Goal: Check status: Check status

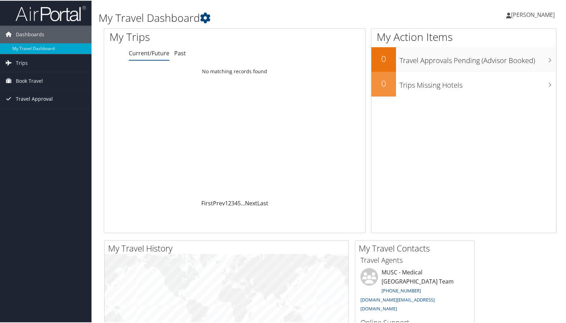
click at [54, 95] on link "Travel Approval" at bounding box center [46, 98] width 92 height 18
click at [56, 110] on link "Pending Trip Approvals" at bounding box center [46, 112] width 92 height 11
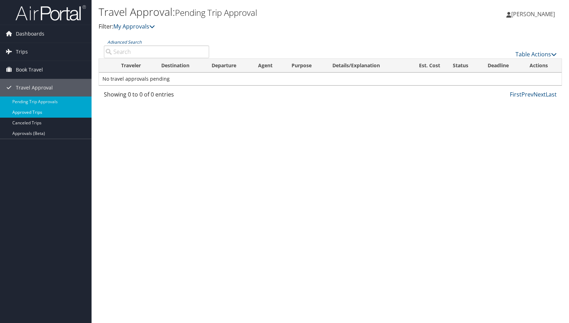
click at [61, 113] on link "Approved Trips" at bounding box center [46, 112] width 92 height 11
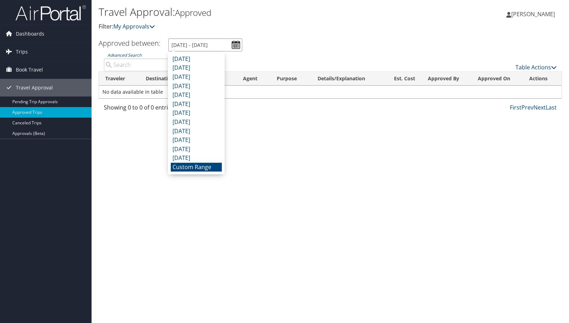
click at [235, 44] on input "7/31/2025 - 8/31/2025" at bounding box center [205, 44] width 74 height 13
click at [207, 169] on li "Custom Range" at bounding box center [196, 167] width 51 height 9
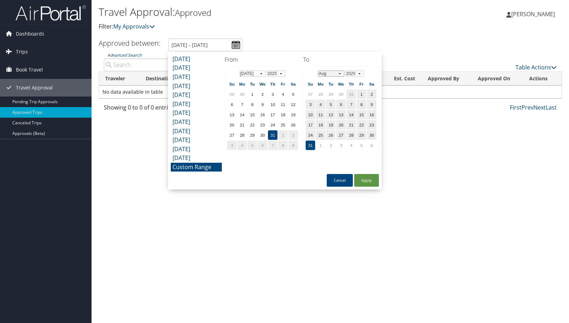
click at [339, 75] on select "Jan Feb Mar Apr May Jun Jul Aug Sep Oct Nov Dec" at bounding box center [331, 73] width 26 height 6
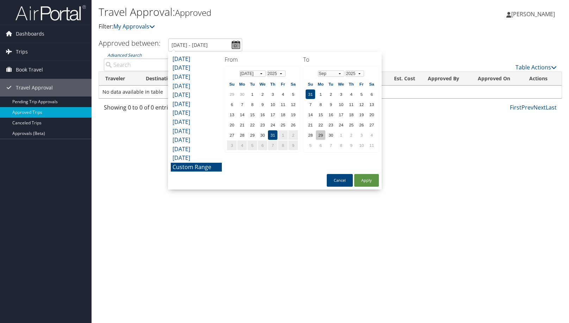
click at [325, 134] on td "29" at bounding box center [321, 135] width 10 height 10
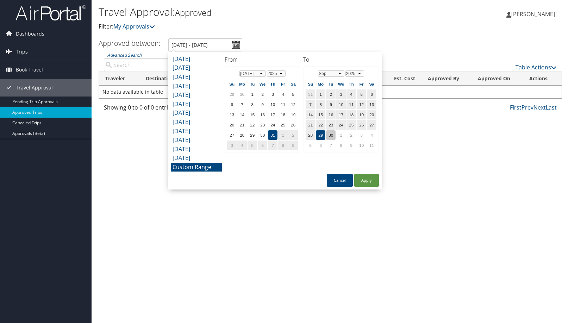
click at [331, 134] on td "30" at bounding box center [331, 135] width 10 height 10
click at [366, 184] on button "Apply" at bounding box center [366, 180] width 25 height 13
type input "7/31/2025 - 9/30/2025"
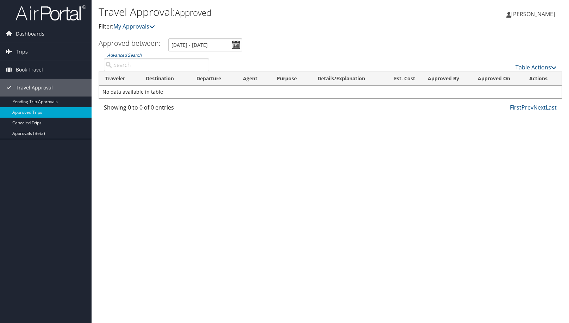
drag, startPoint x: 293, startPoint y: 137, endPoint x: 303, endPoint y: 84, distance: 54.1
click at [303, 85] on div "Travel Approval: Approved Filter: My Approvals Marisa Sligh Marisa Sligh My Set…" at bounding box center [331, 161] width 478 height 323
